Goal: Information Seeking & Learning: Understand process/instructions

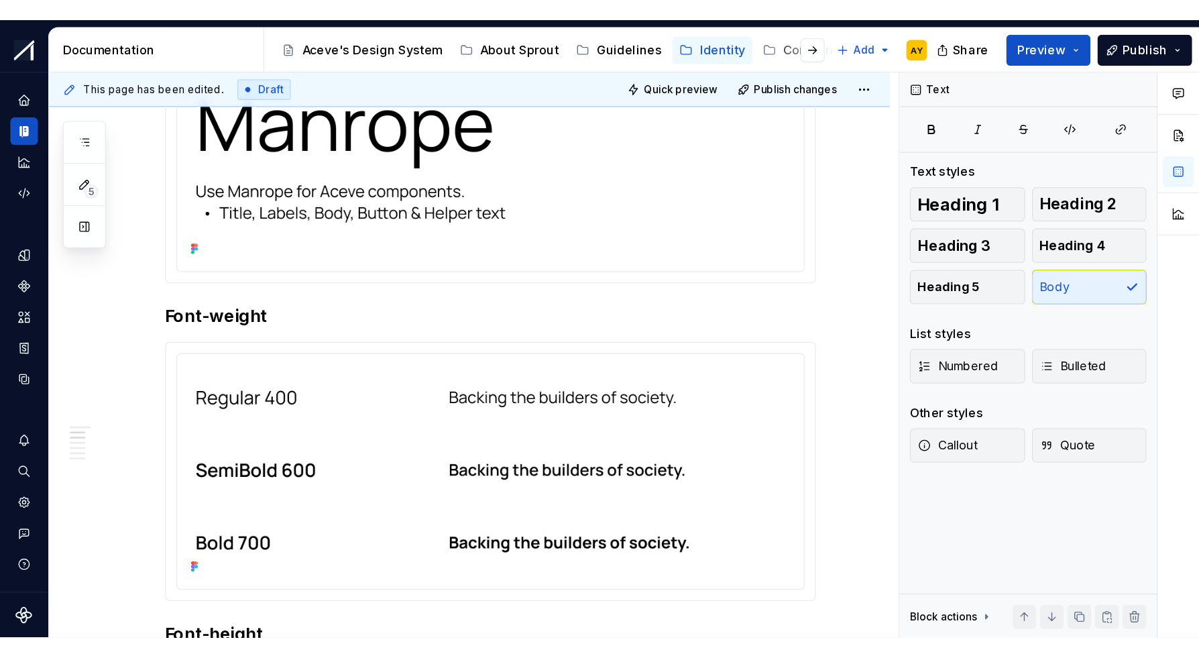
scroll to position [298, 0]
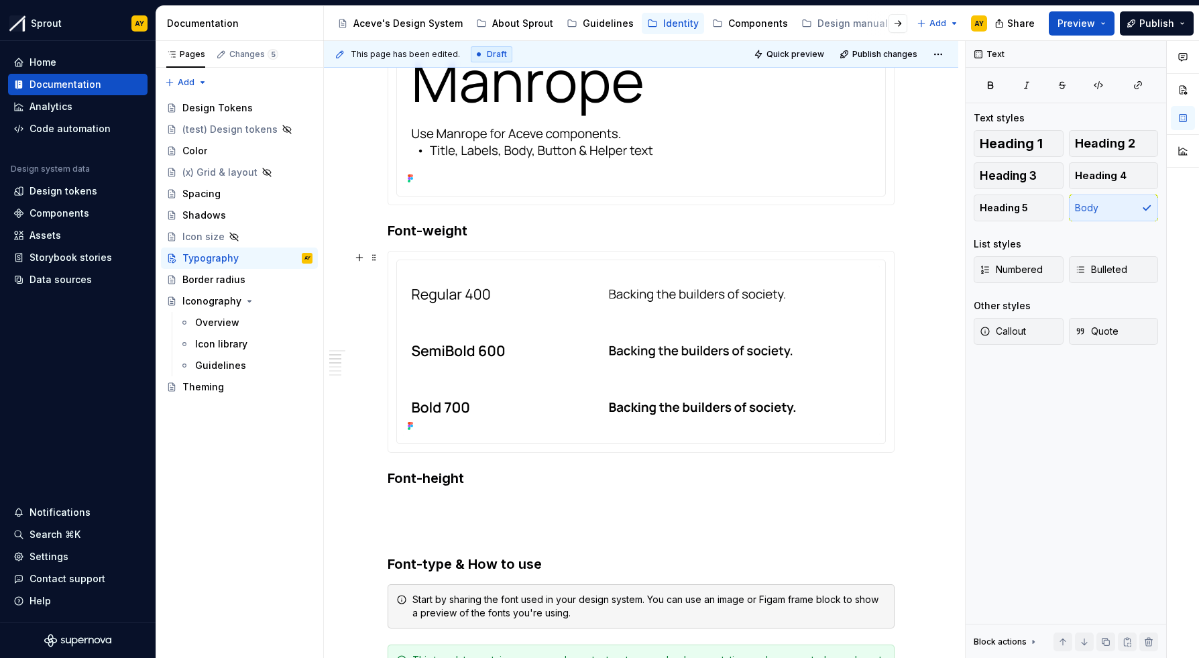
type textarea "*"
click at [404, 480] on p at bounding box center [641, 506] width 507 height 16
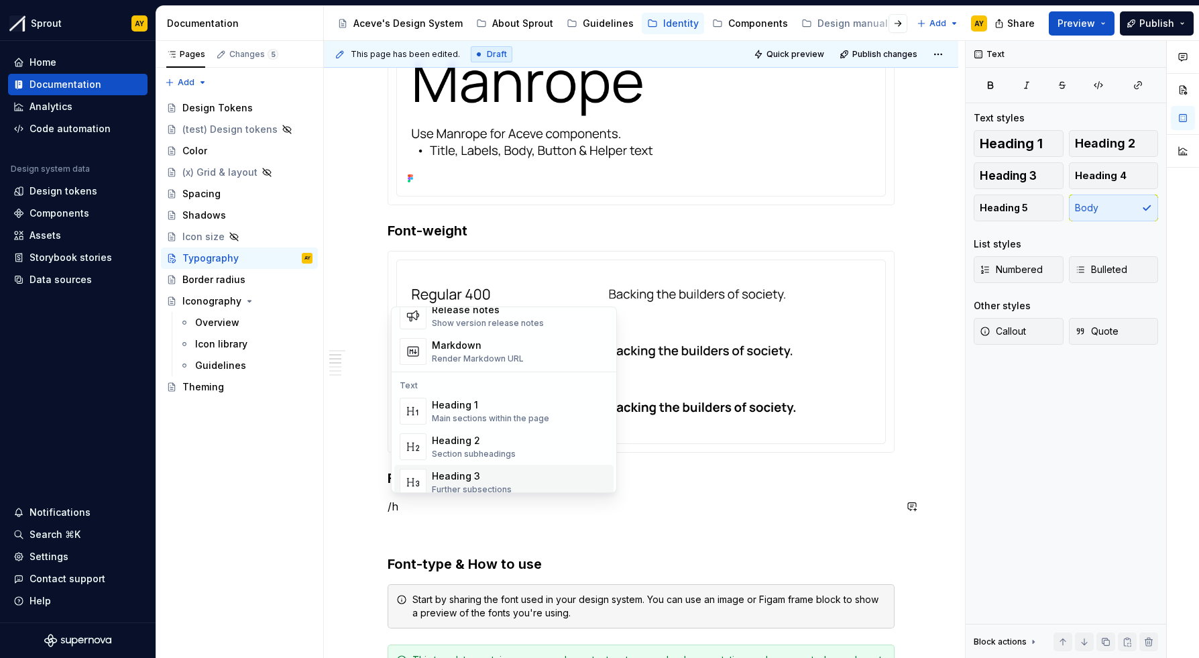
scroll to position [33, 0]
click at [460, 477] on div "Heading 3" at bounding box center [472, 473] width 80 height 13
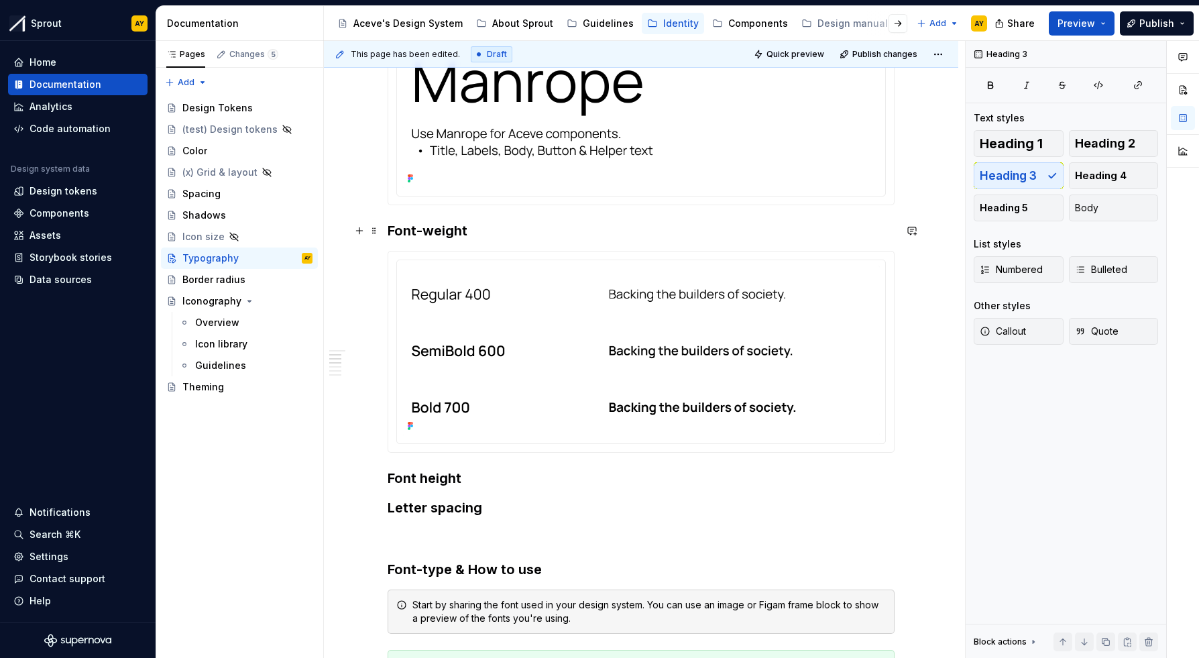
click at [432, 233] on h3 "Font-weight" at bounding box center [641, 230] width 507 height 19
click at [494, 480] on h3 "Letter spacing" at bounding box center [641, 507] width 507 height 19
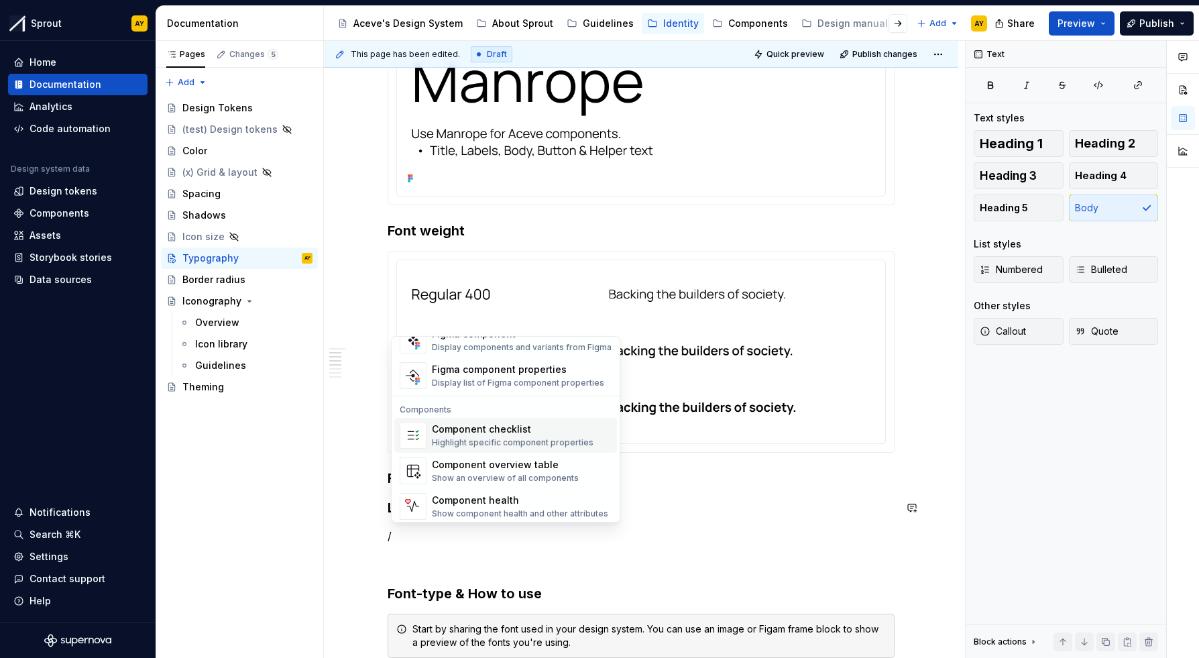
scroll to position [1335, 0]
click at [539, 468] on div "Show an overview of all components" at bounding box center [505, 473] width 147 height 11
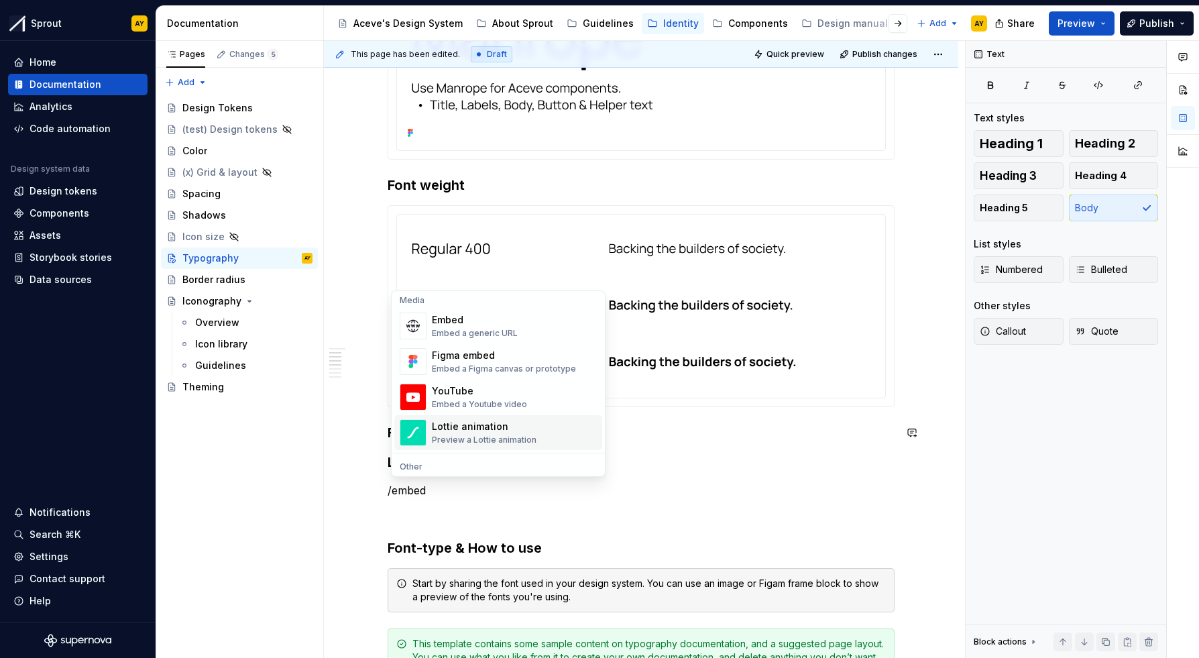
scroll to position [0, 0]
click at [508, 339] on div "Embed a generic URL" at bounding box center [475, 337] width 86 height 11
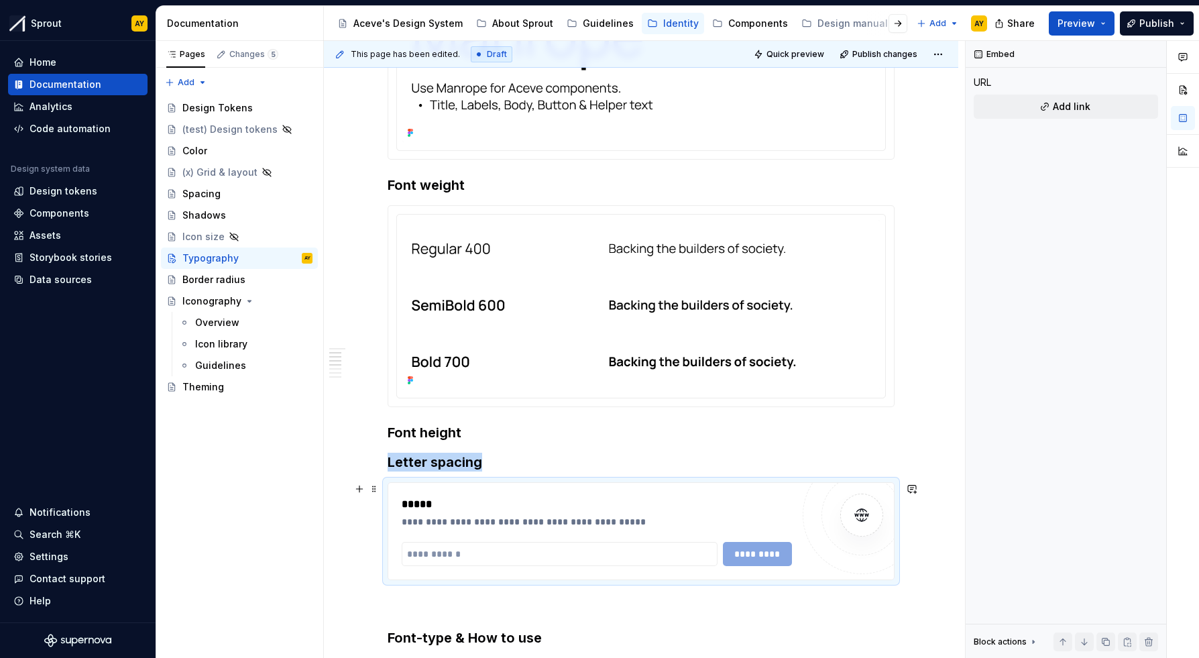
click at [488, 480] on div "**********" at bounding box center [597, 521] width 390 height 13
click at [457, 480] on input "text" at bounding box center [560, 554] width 316 height 24
click at [376, 480] on span at bounding box center [374, 488] width 11 height 19
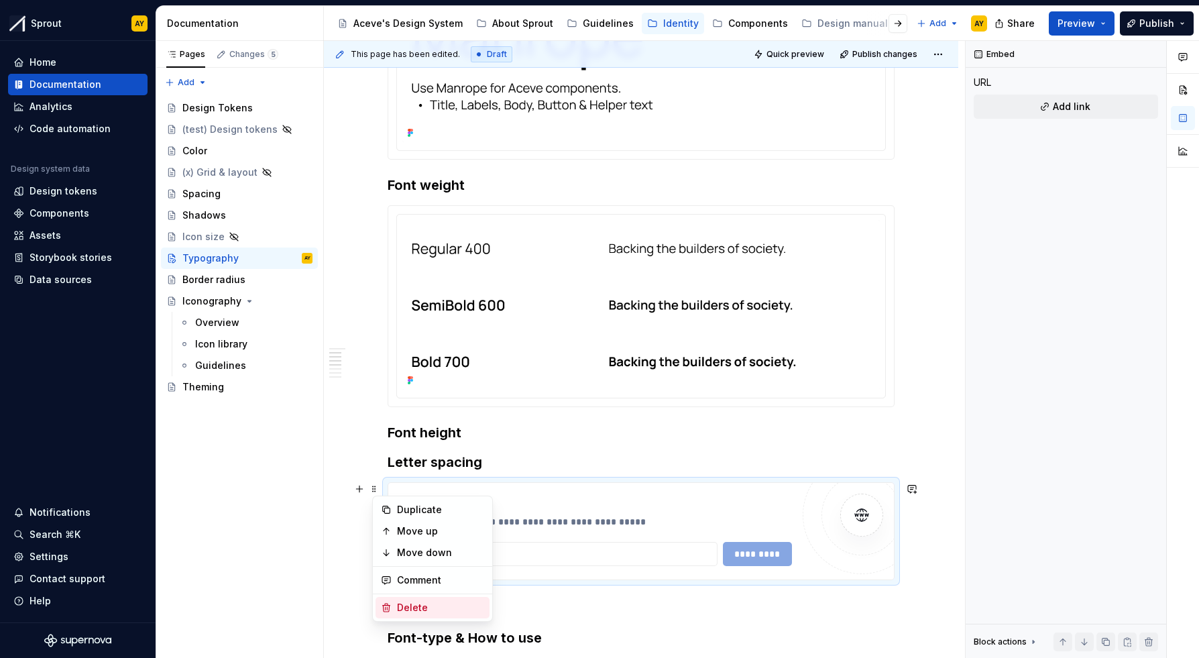
click at [396, 480] on div "Delete" at bounding box center [433, 607] width 114 height 21
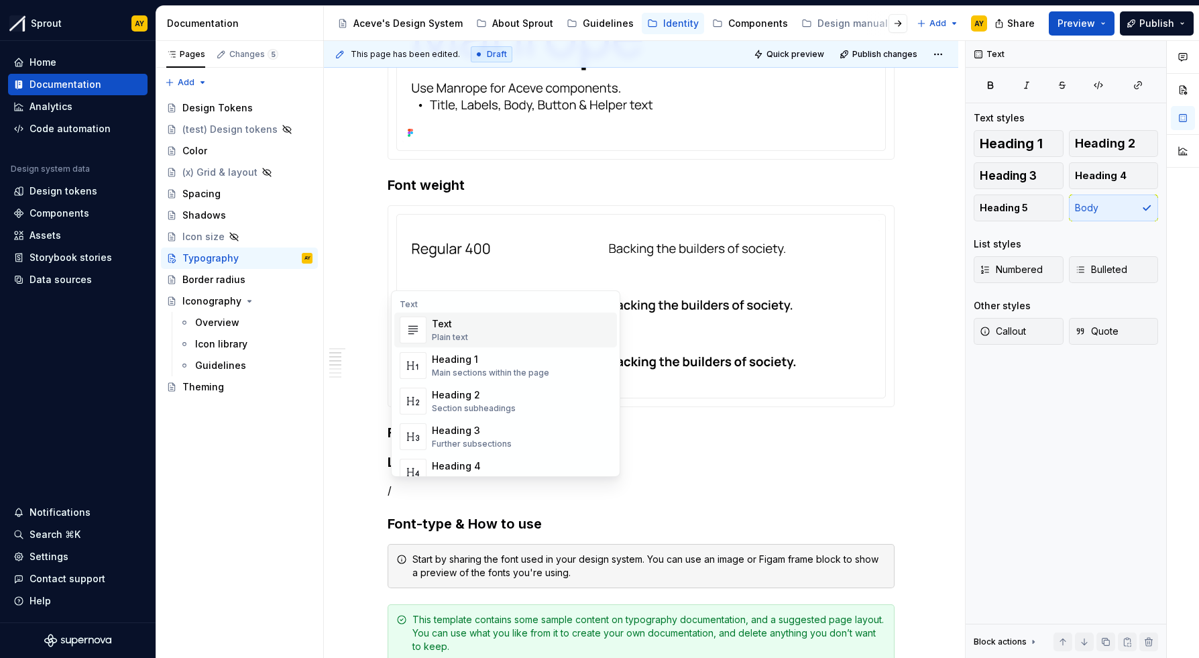
click at [467, 324] on div "Text" at bounding box center [450, 323] width 36 height 13
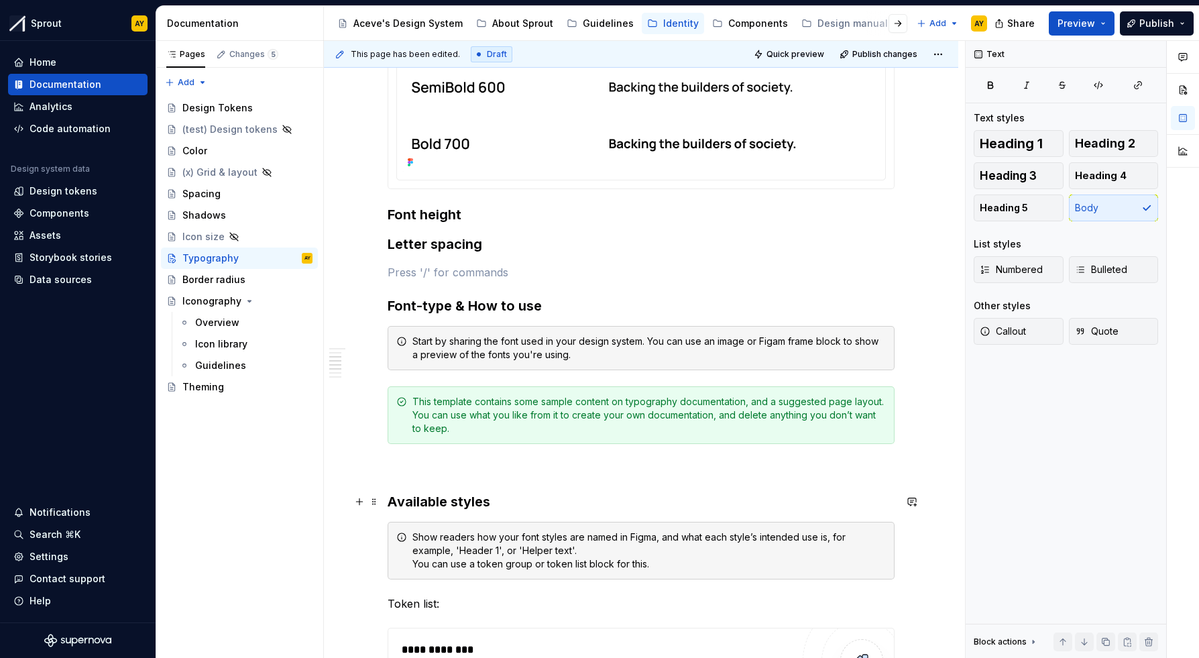
scroll to position [559, 0]
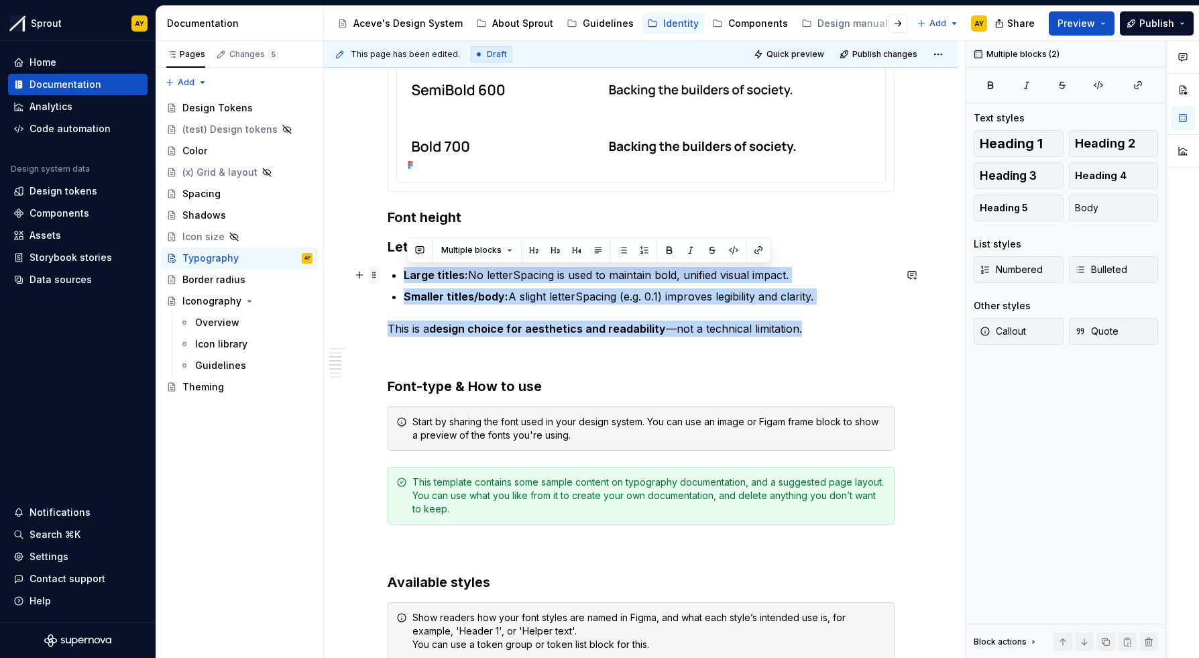
drag, startPoint x: 809, startPoint y: 329, endPoint x: 378, endPoint y: 269, distance: 435.4
click at [388, 269] on div "**********" at bounding box center [641, 637] width 507 height 1805
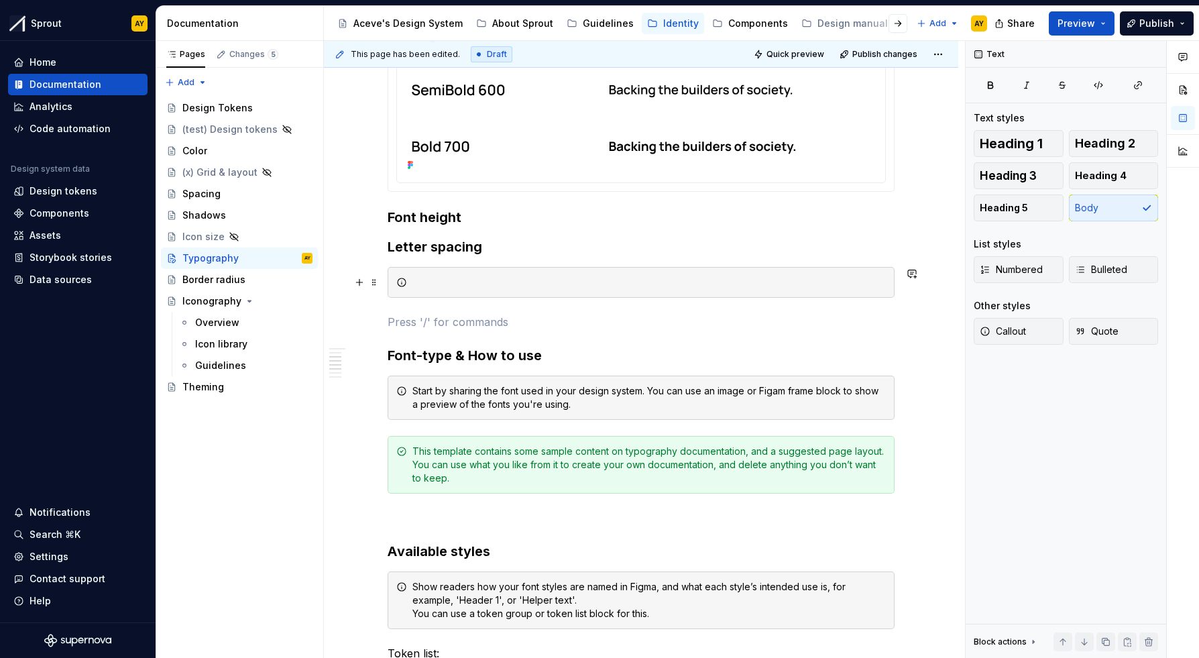
click at [428, 285] on div at bounding box center [648, 282] width 473 height 13
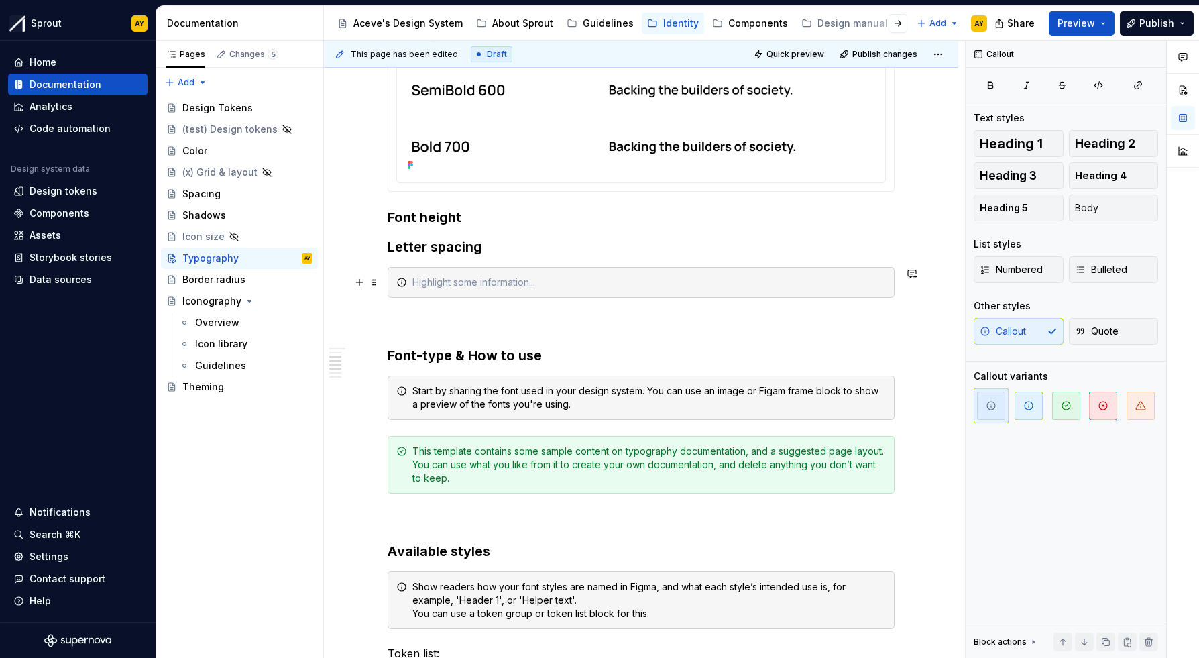
click at [427, 284] on div at bounding box center [648, 282] width 473 height 13
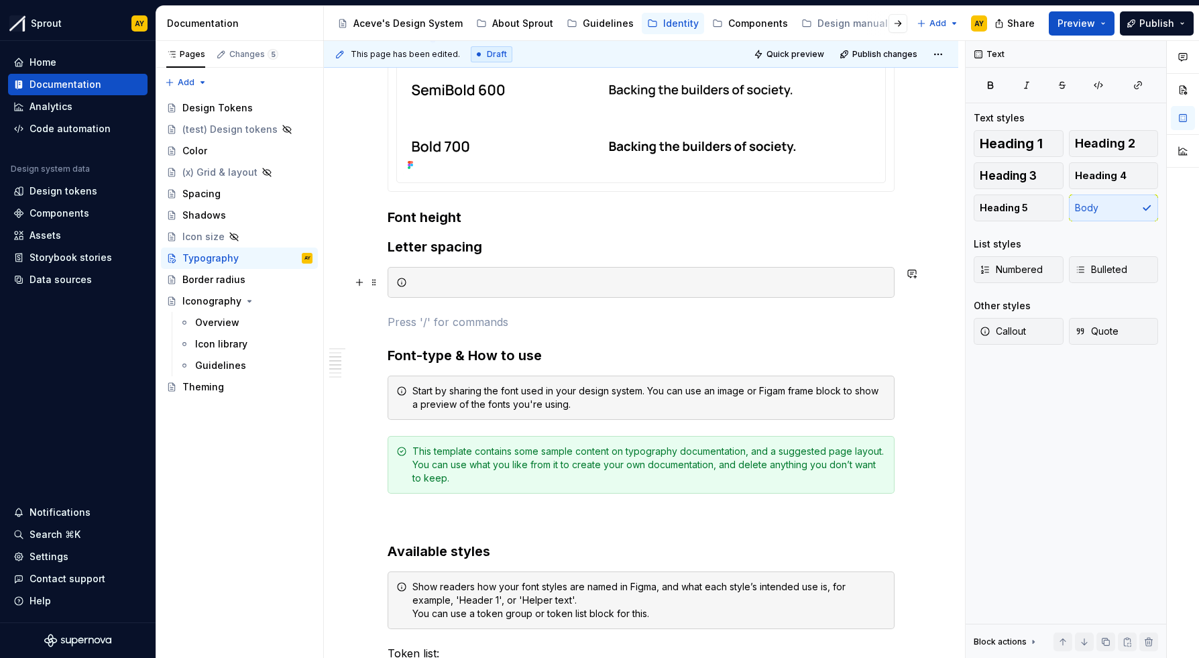
click at [485, 284] on div at bounding box center [648, 282] width 473 height 13
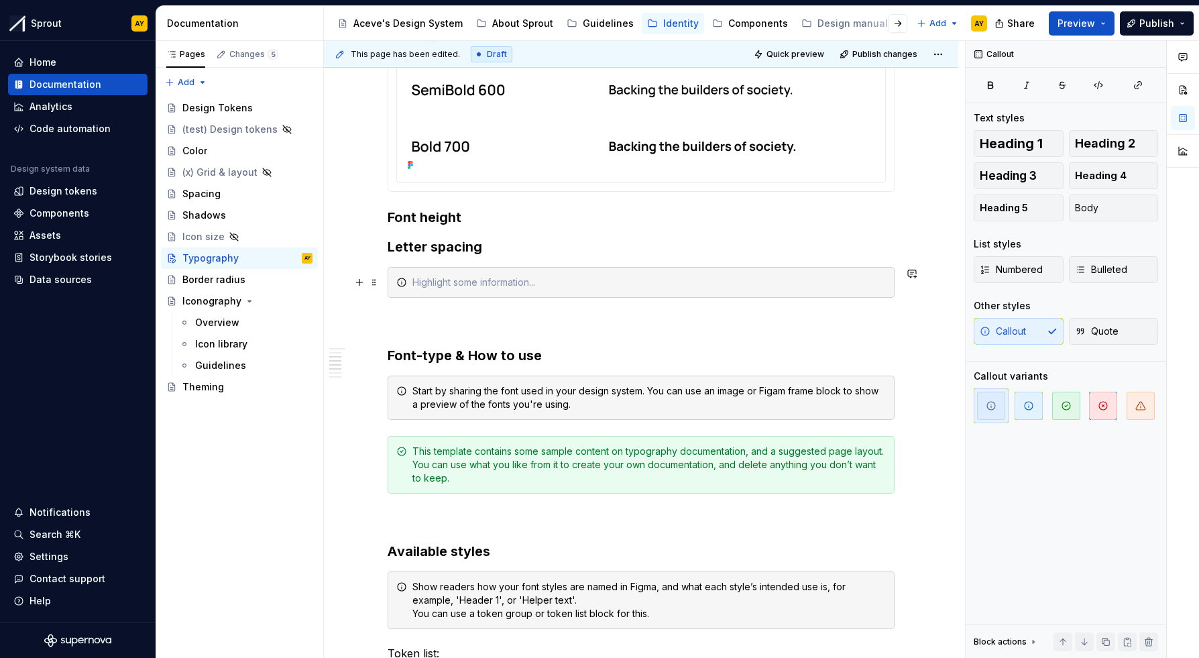
click at [459, 281] on div at bounding box center [648, 282] width 473 height 13
click at [620, 346] on h3 "Font-type & How to use" at bounding box center [641, 355] width 507 height 19
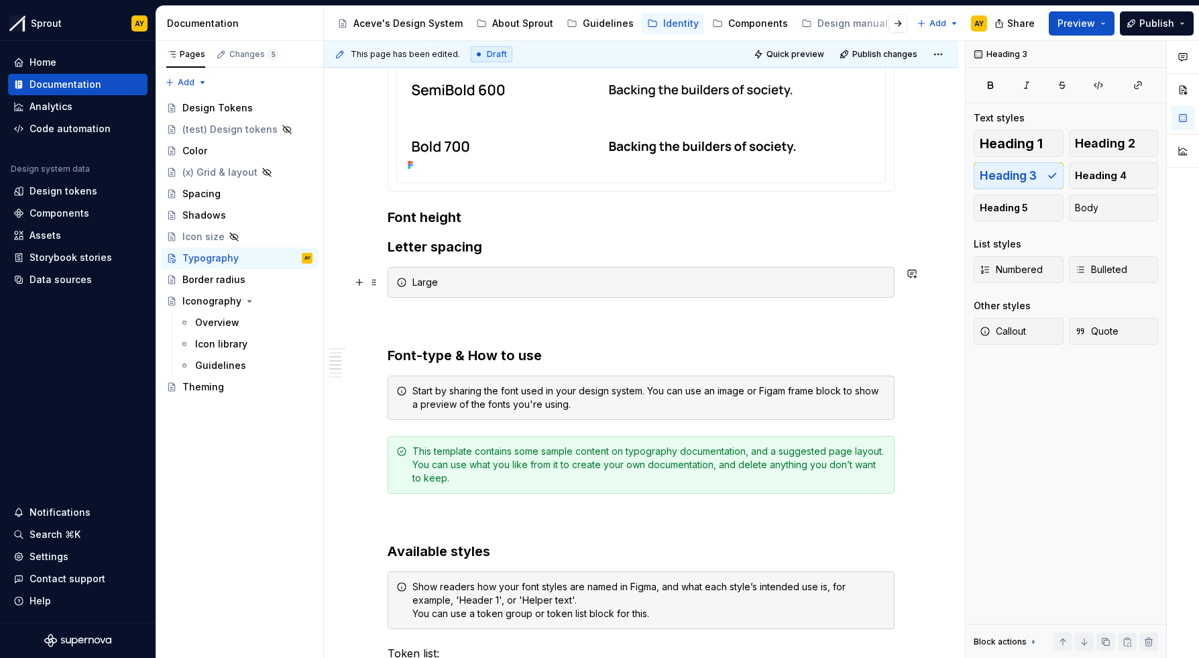
click at [467, 288] on div "Large" at bounding box center [648, 282] width 473 height 13
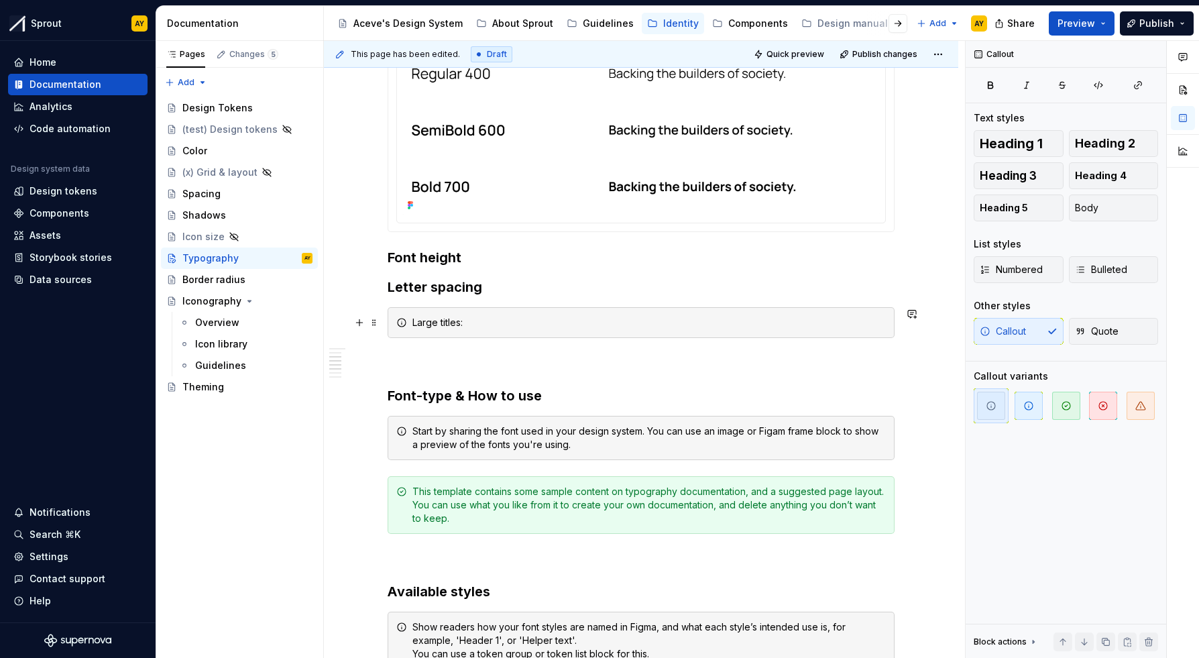
scroll to position [508, 0]
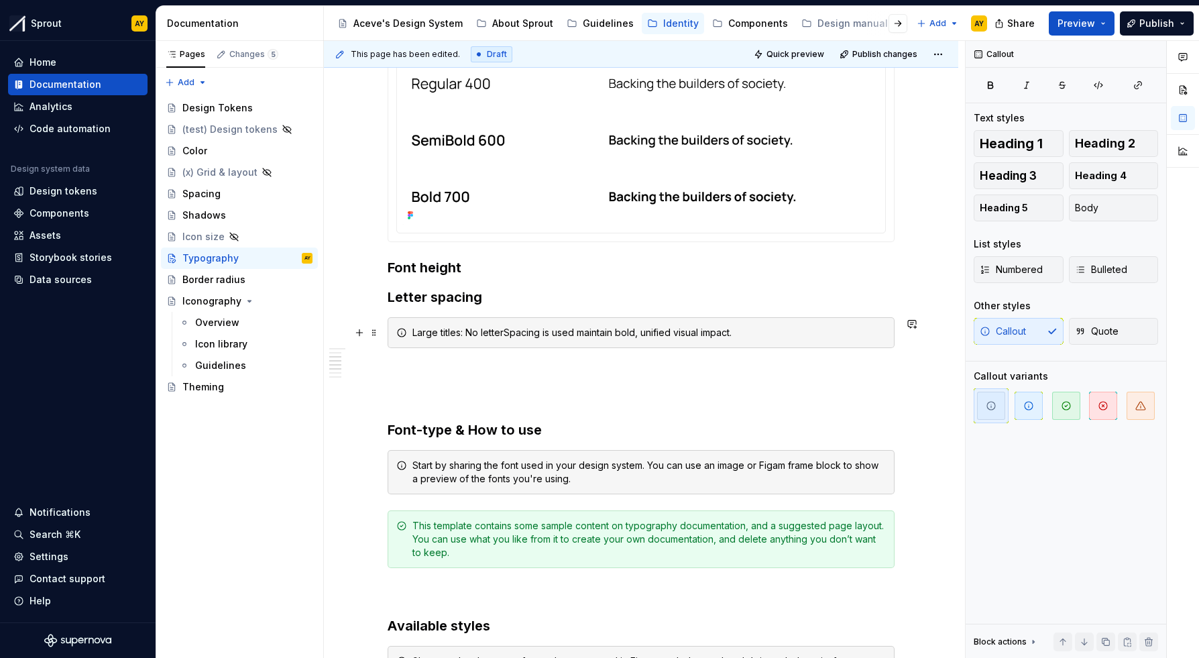
click at [749, 335] on div "Large titles: No letterSpacing is used maintain bold, unified visual impact." at bounding box center [648, 332] width 473 height 13
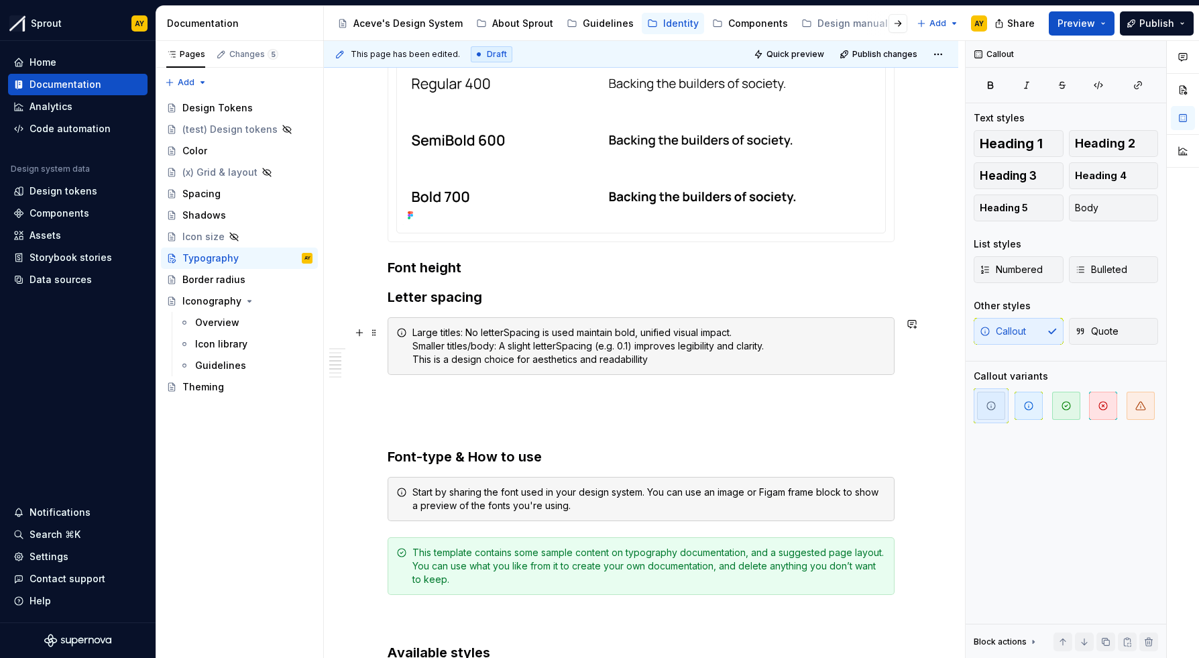
click at [634, 354] on div "Large titles: No letterSpacing is used maintain bold, unified visual impact. Sm…" at bounding box center [648, 346] width 473 height 40
click at [666, 361] on div "Large titles: No letterSpacing is used maintain bold, unified visual impact. Sm…" at bounding box center [648, 346] width 473 height 40
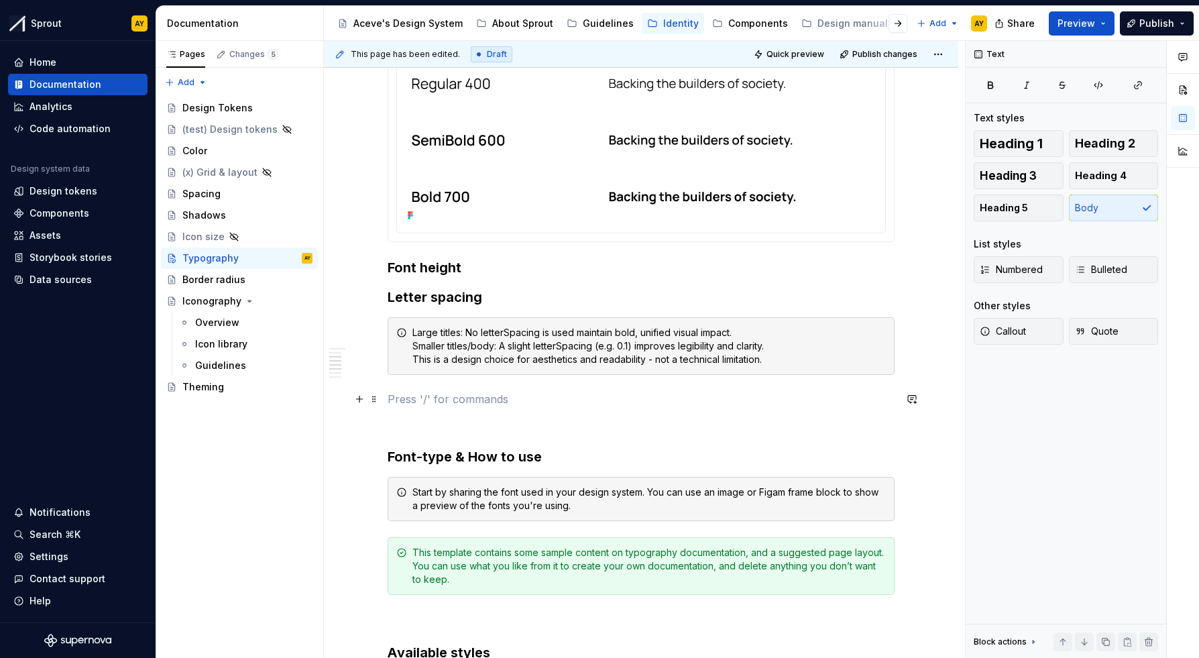
click at [841, 391] on p at bounding box center [641, 399] width 507 height 16
click at [789, 338] on div "Large titles: No letterSpacing is used maintain bold, unified visual impact. Sm…" at bounding box center [648, 346] width 473 height 40
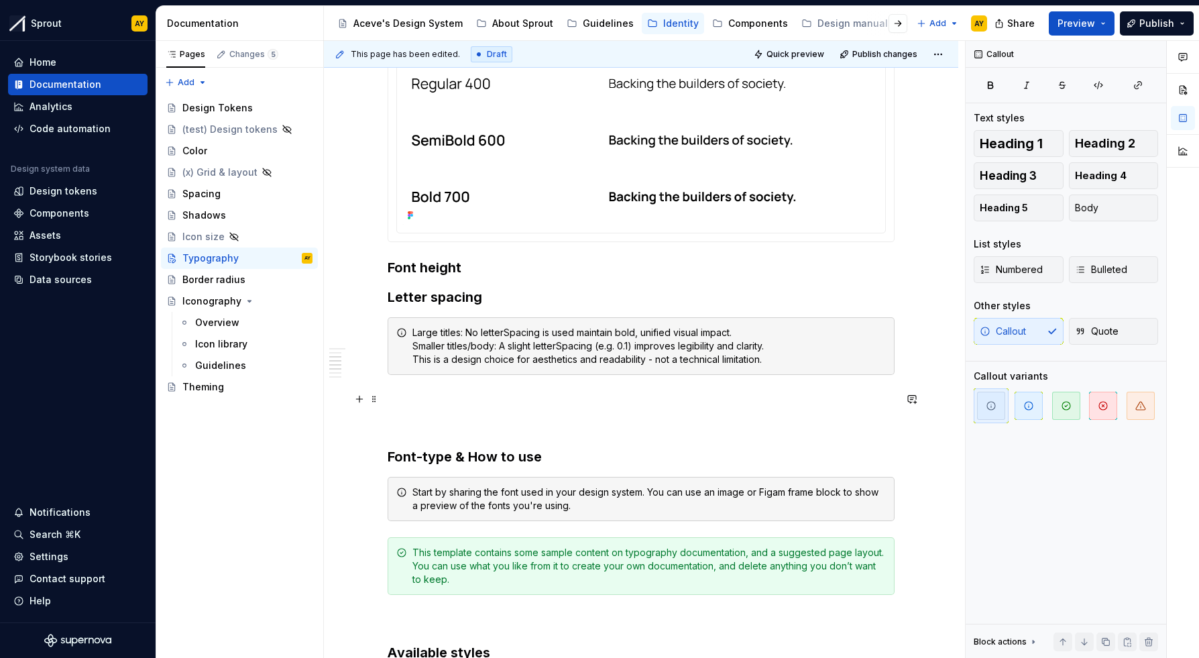
click at [600, 397] on p at bounding box center [641, 399] width 507 height 16
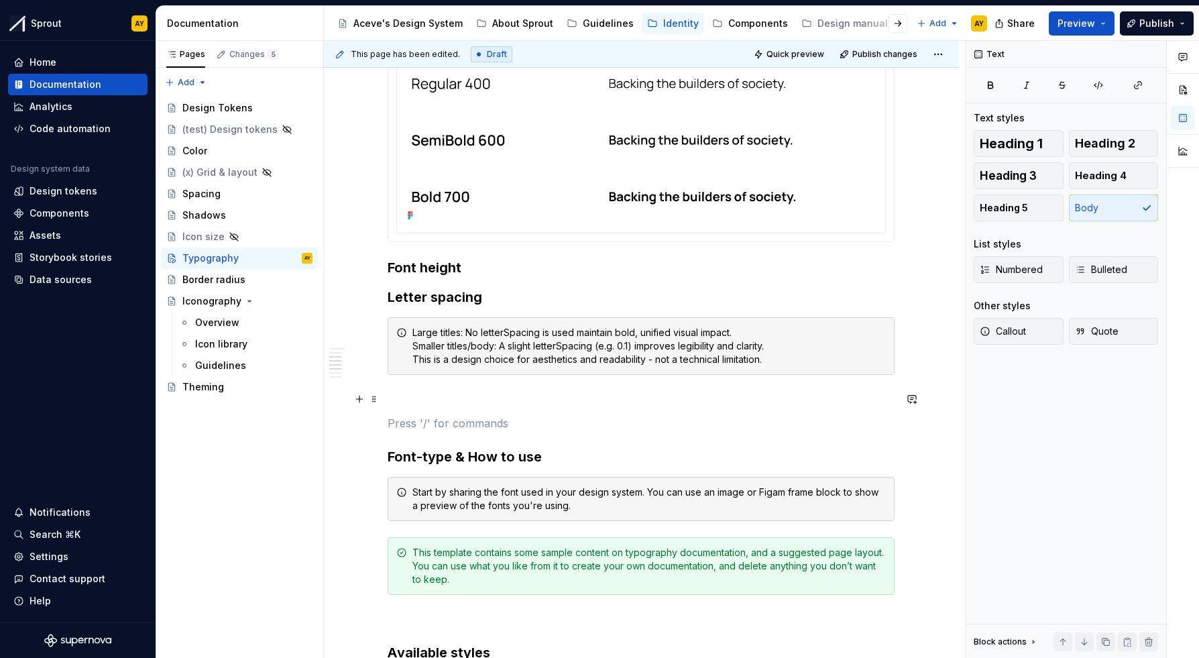
click at [447, 392] on p at bounding box center [641, 399] width 507 height 16
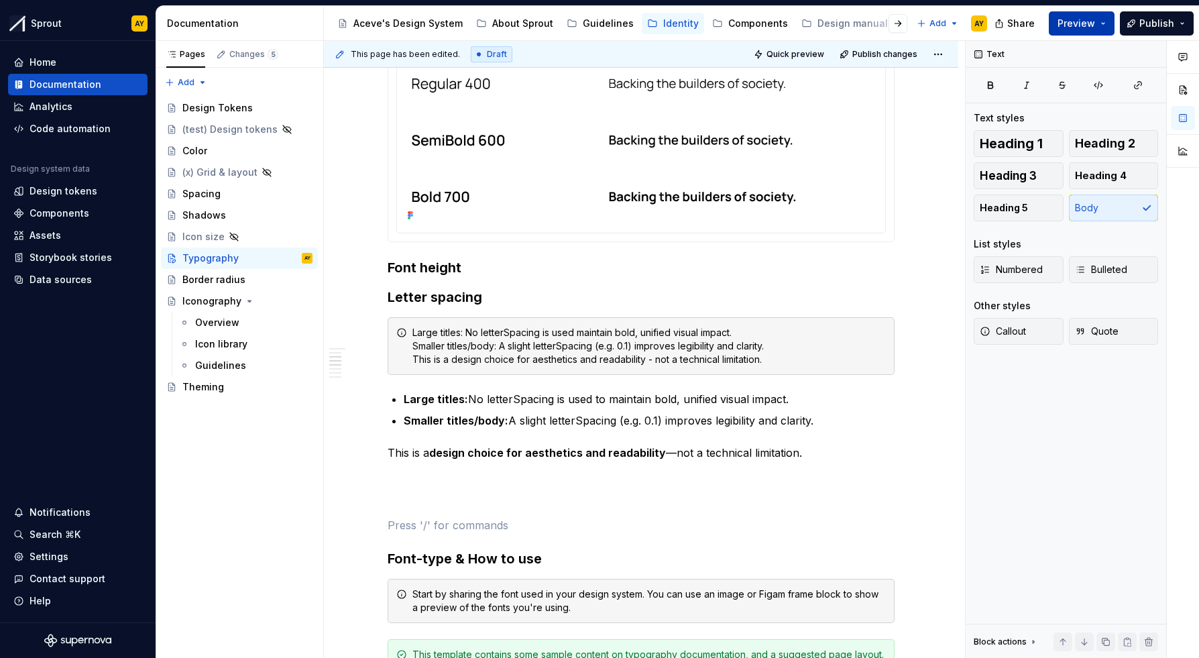
click at [934, 27] on button "Preview" at bounding box center [1082, 23] width 66 height 24
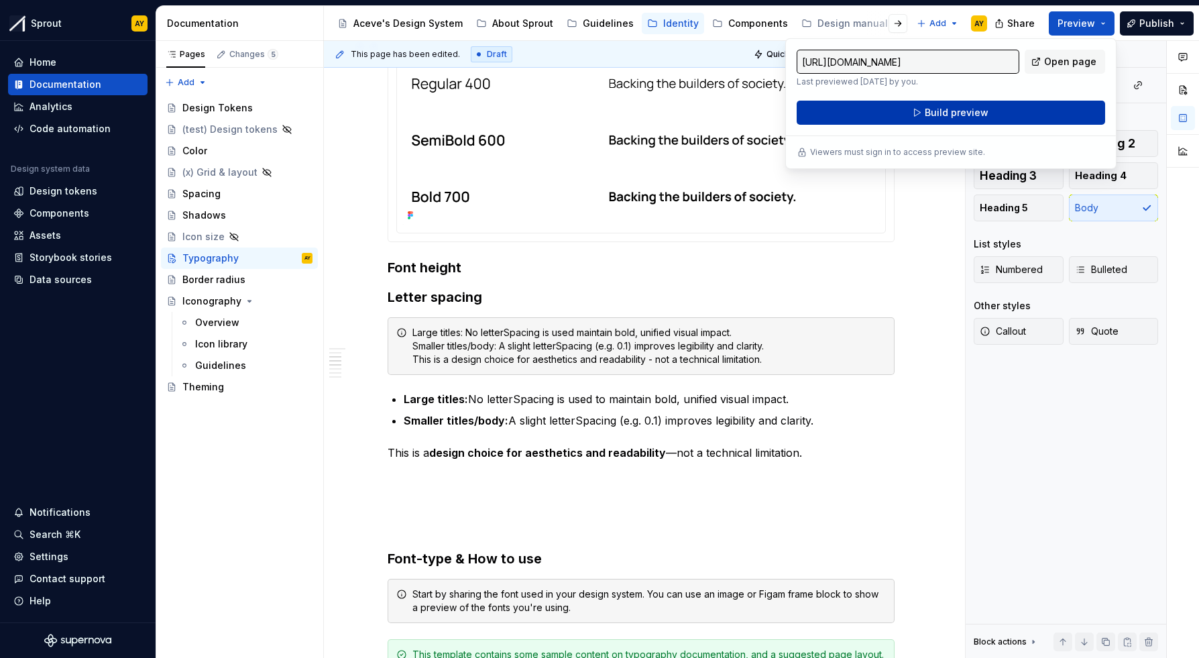
click at [934, 111] on span "Build preview" at bounding box center [957, 112] width 64 height 13
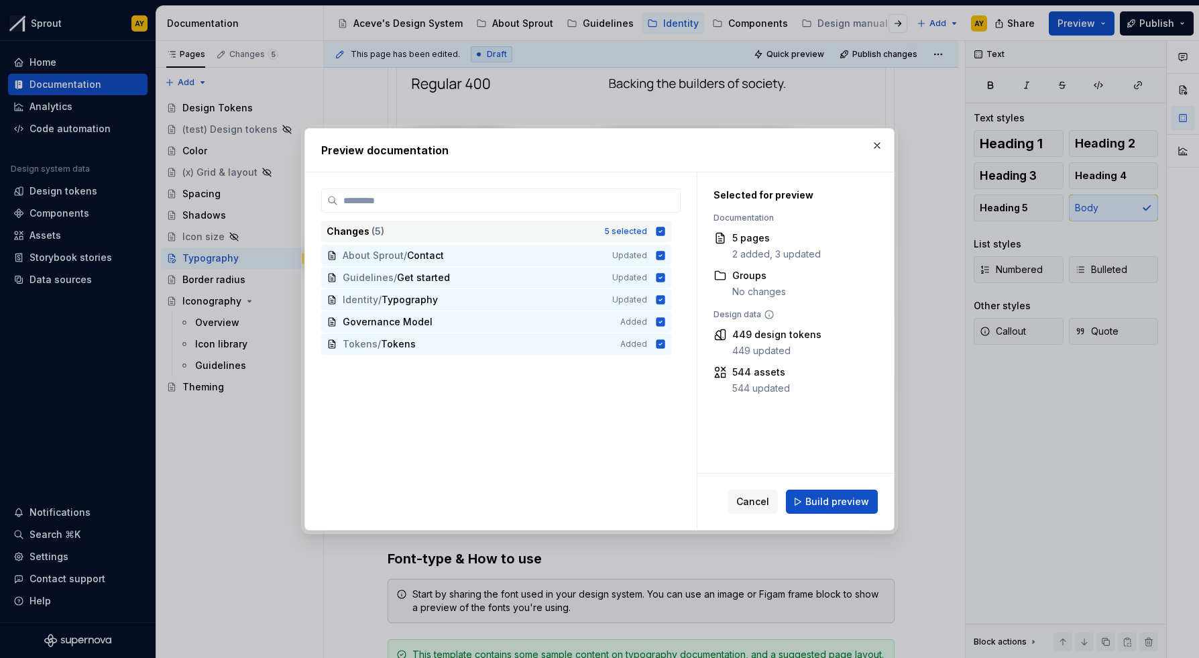
click at [665, 226] on icon at bounding box center [660, 231] width 11 height 11
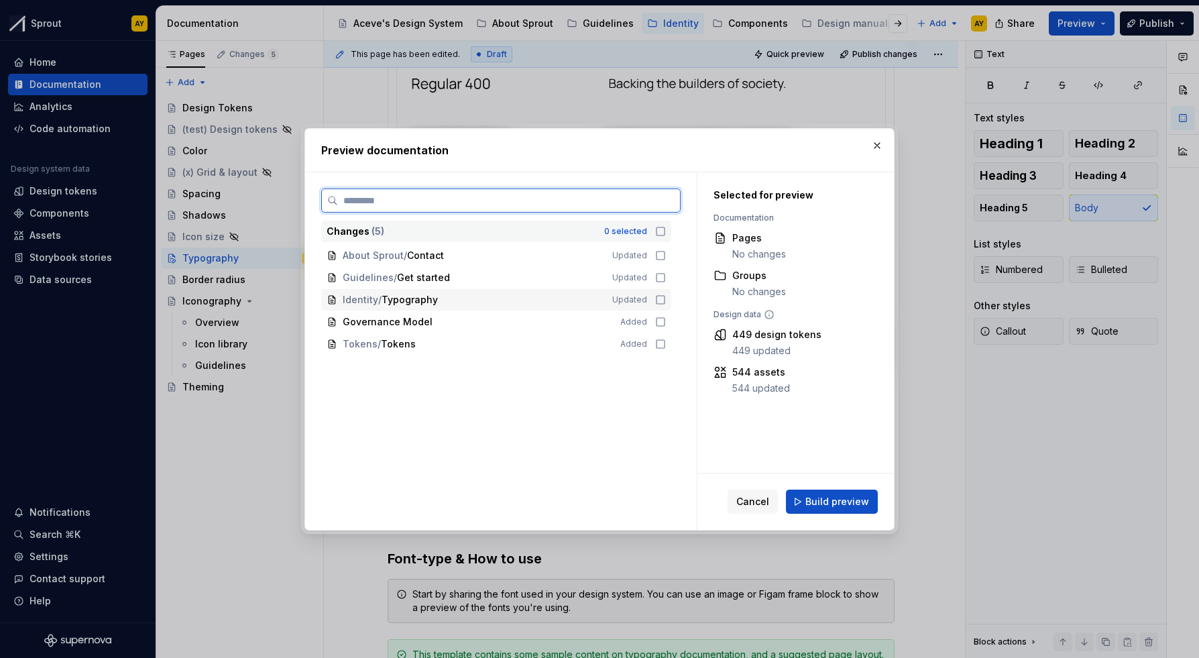
click at [665, 300] on icon at bounding box center [660, 299] width 11 height 11
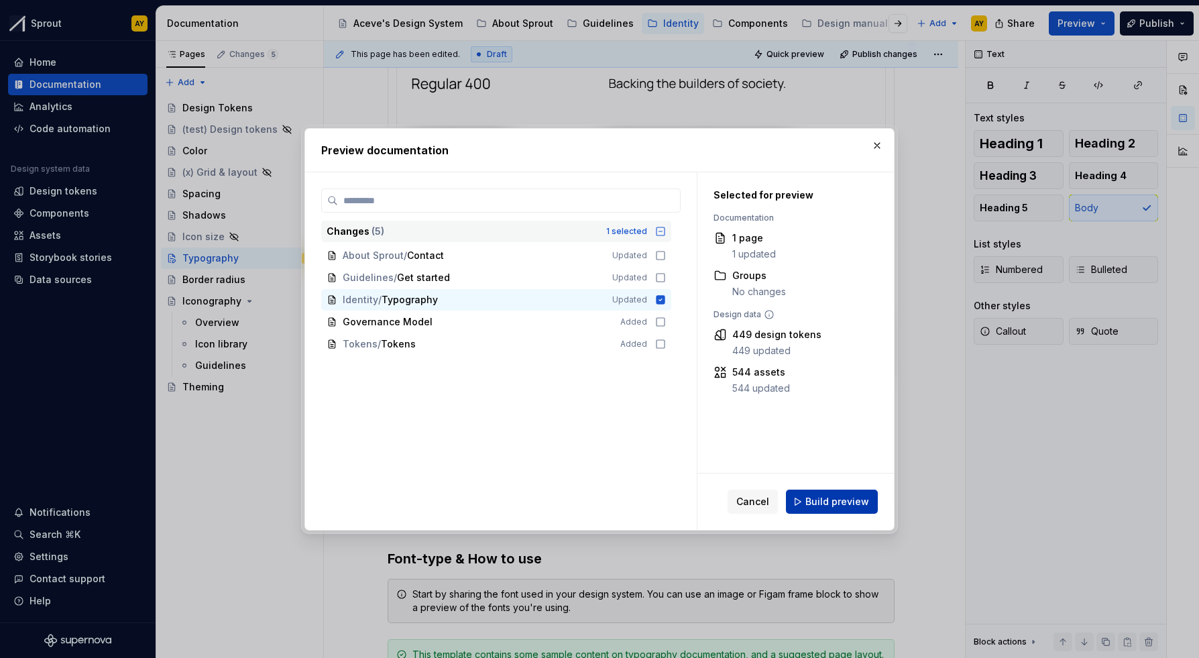
click at [827, 480] on span "Build preview" at bounding box center [837, 501] width 64 height 13
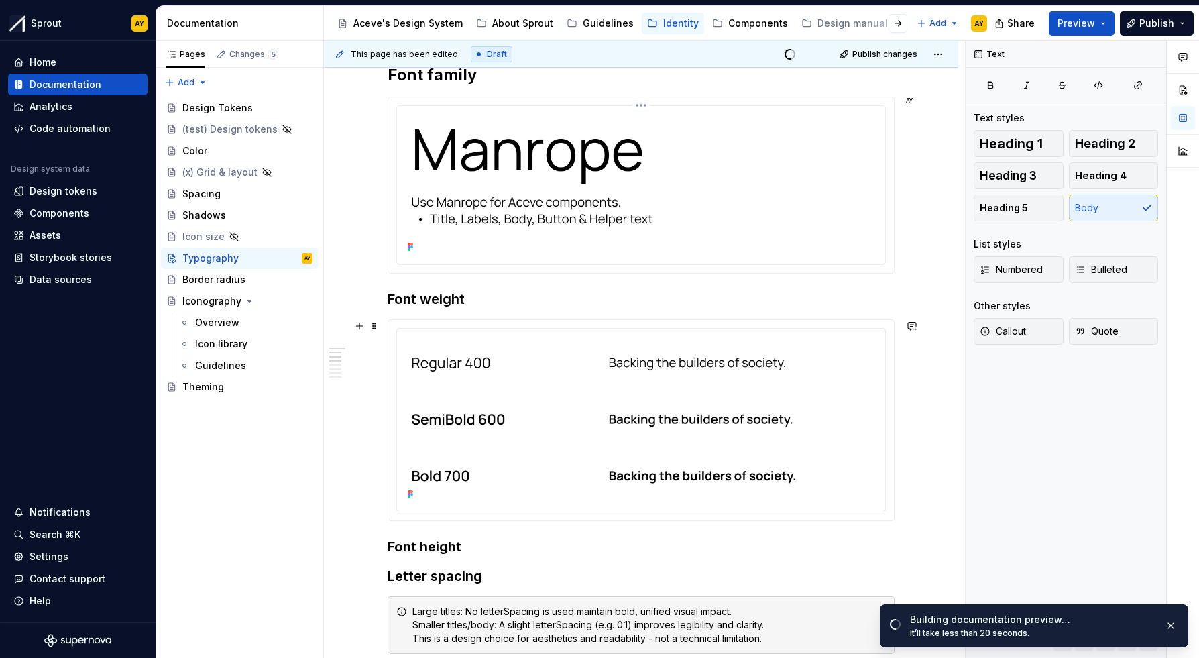
scroll to position [228, 0]
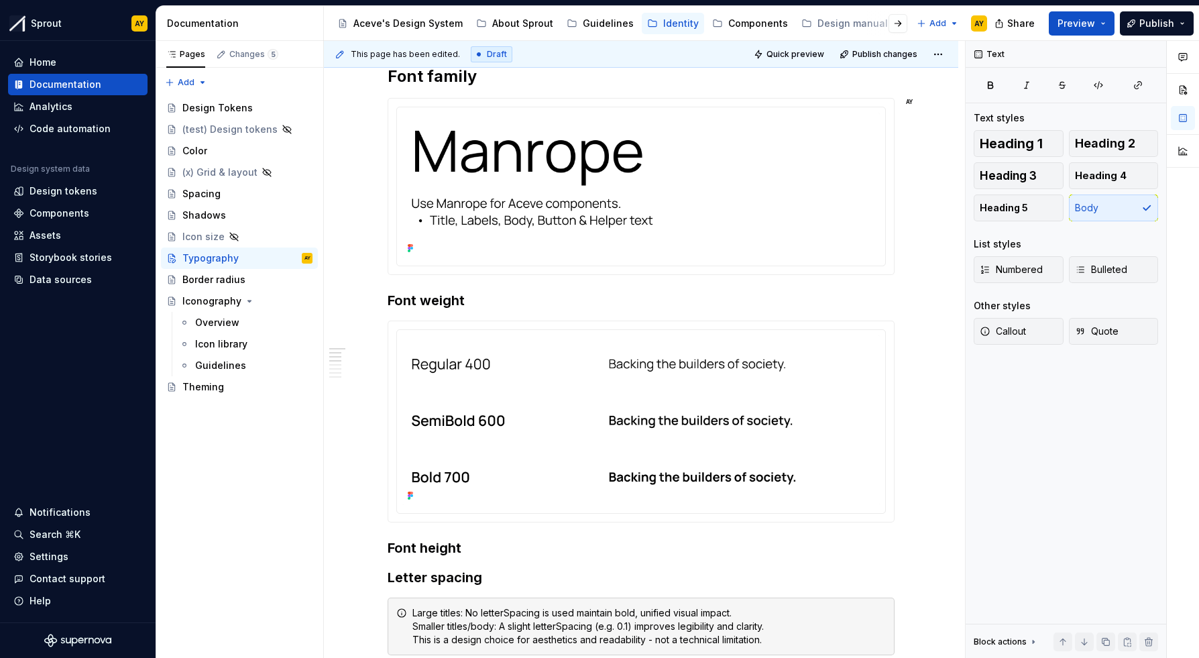
type textarea "*"
